Goal: Information Seeking & Learning: Understand process/instructions

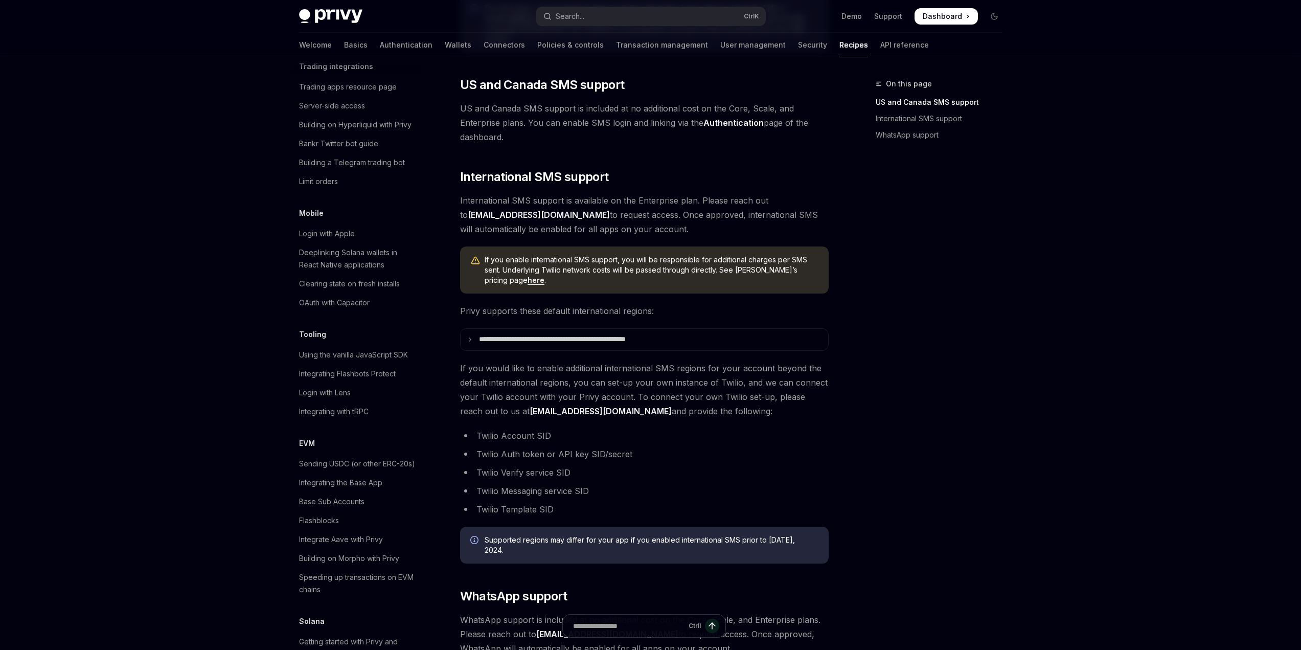
scroll to position [1227, 0]
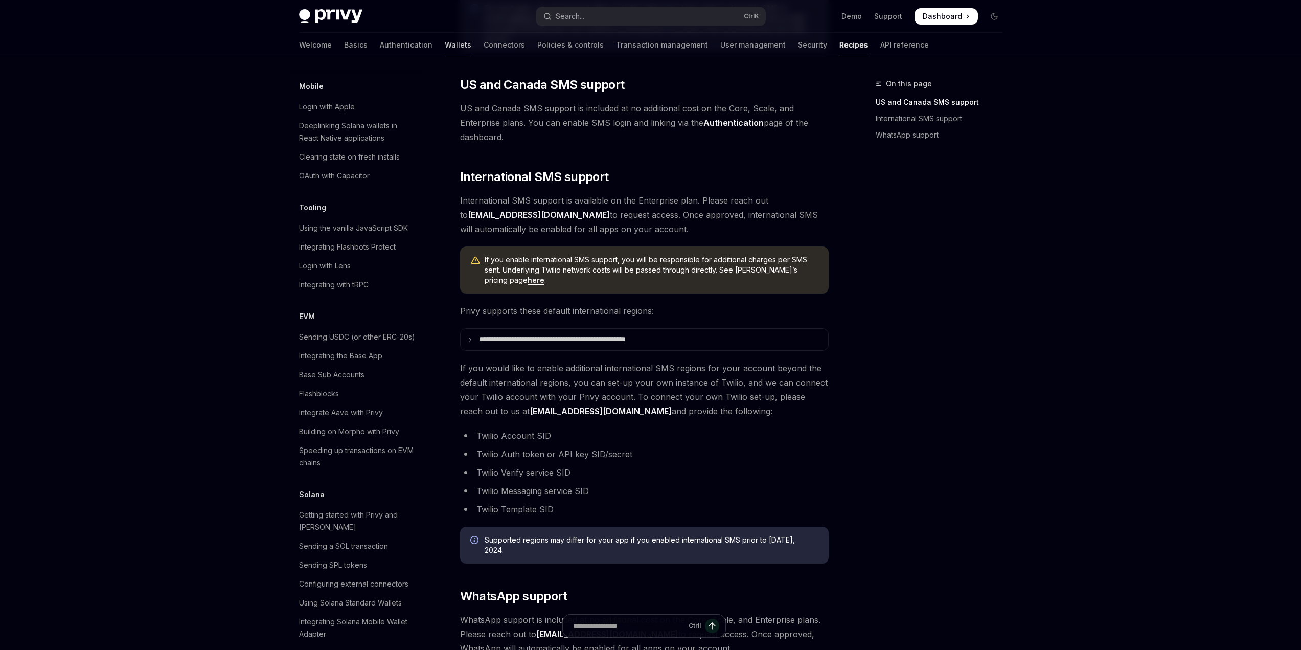
click at [445, 42] on link "Wallets" at bounding box center [458, 45] width 27 height 25
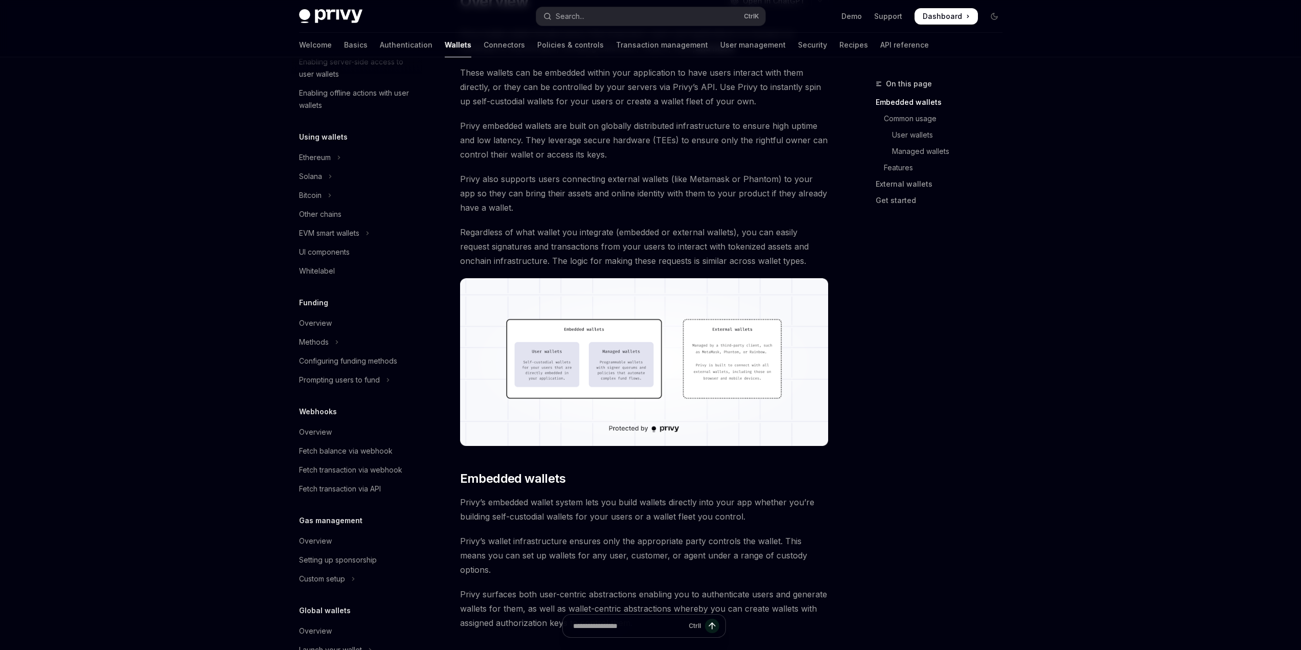
scroll to position [189, 0]
click at [337, 161] on button "Ethereum" at bounding box center [356, 160] width 131 height 18
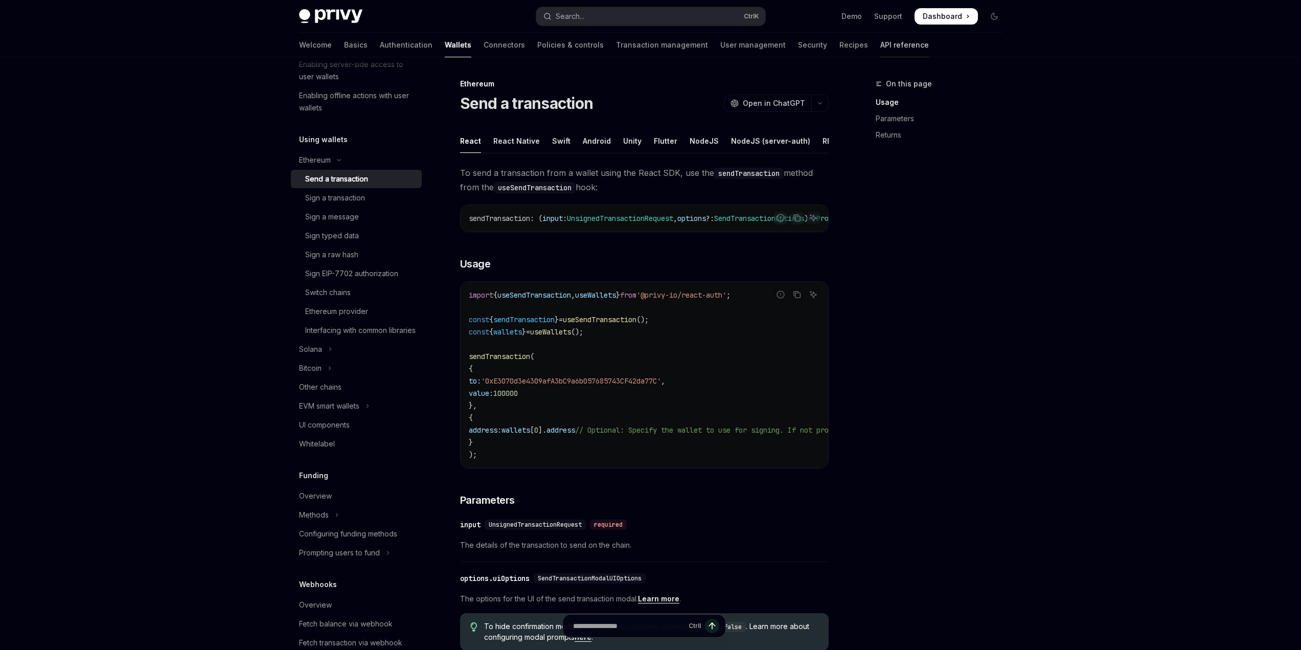
click at [880, 42] on link "API reference" at bounding box center [904, 45] width 49 height 25
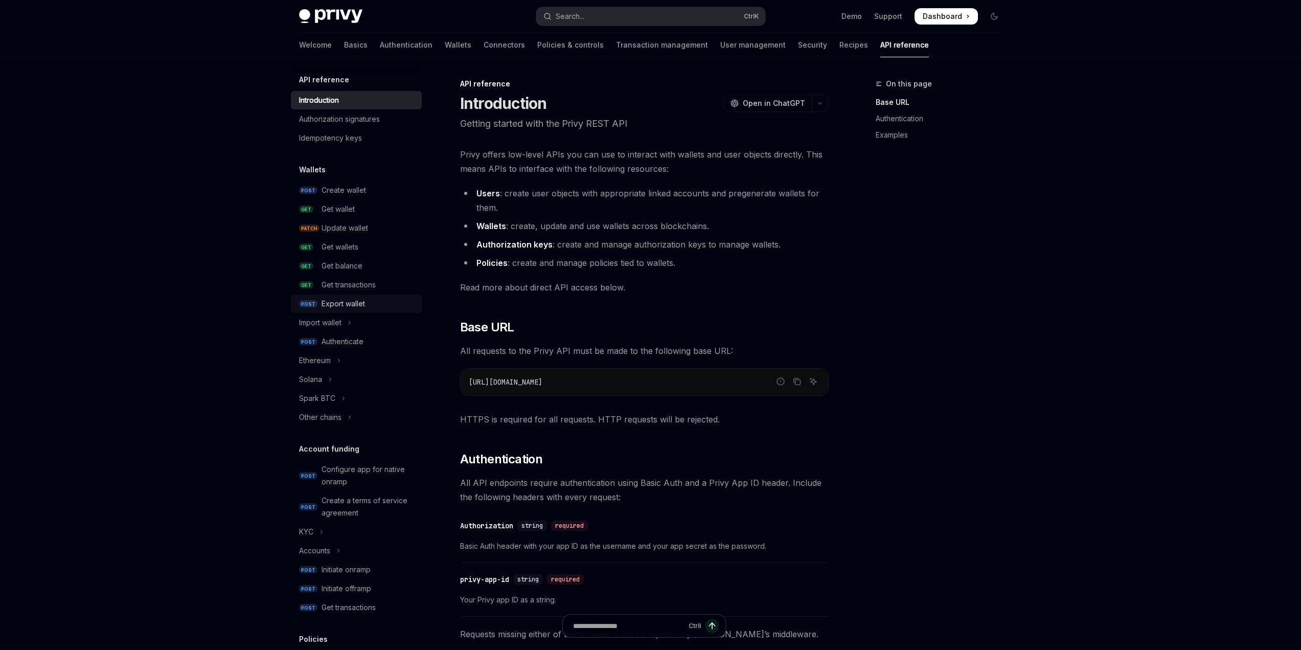
click at [368, 306] on div "Export wallet" at bounding box center [369, 304] width 94 height 12
type textarea "*"
